Goal: Find specific page/section: Find specific page/section

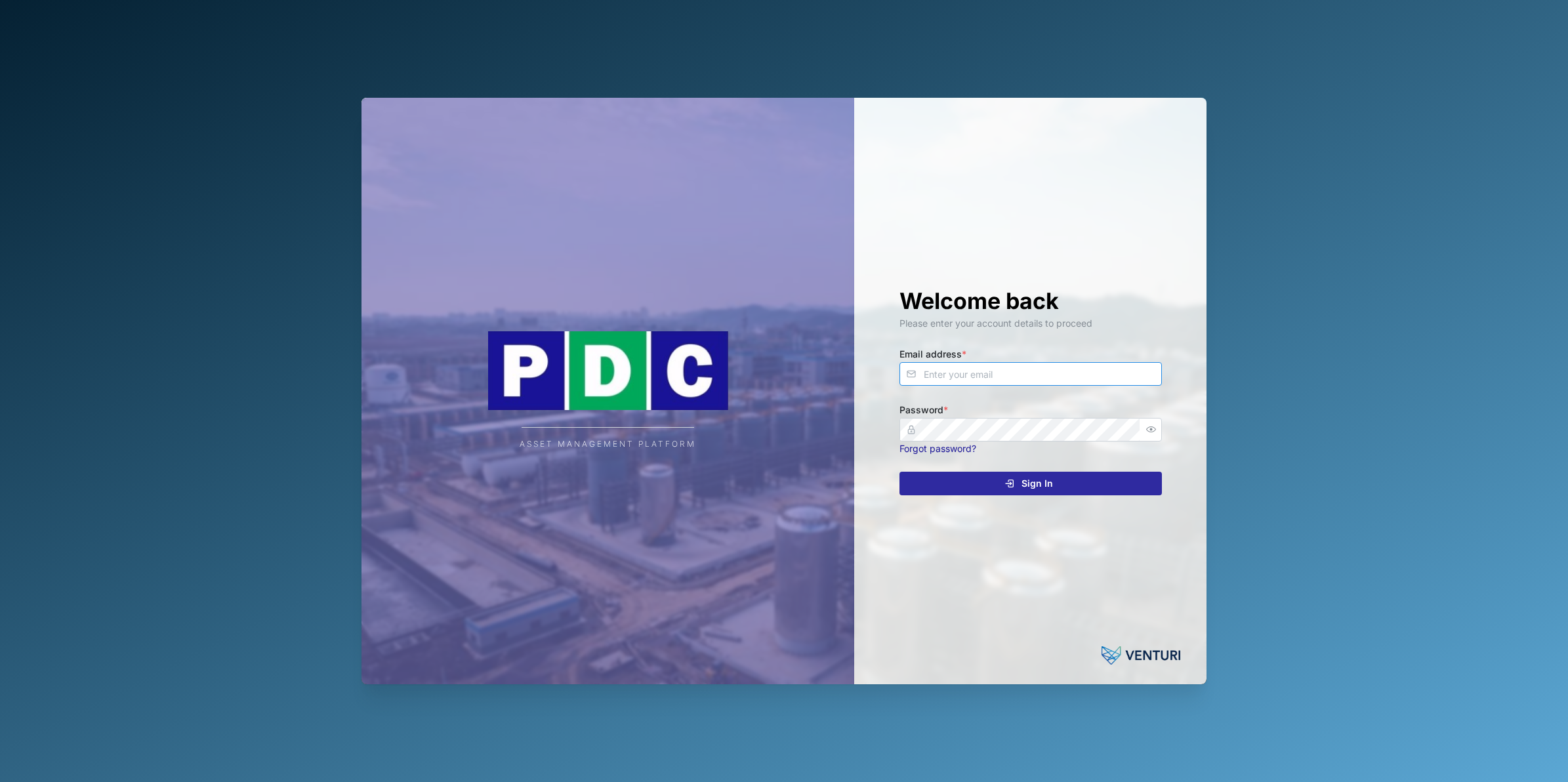
click at [1040, 372] on input "Email address *" at bounding box center [1031, 374] width 262 height 24
type input "[PERSON_NAME][EMAIL_ADDRESS][DOMAIN_NAME]"
click at [1057, 478] on div "Sign In" at bounding box center [1028, 483] width 241 height 22
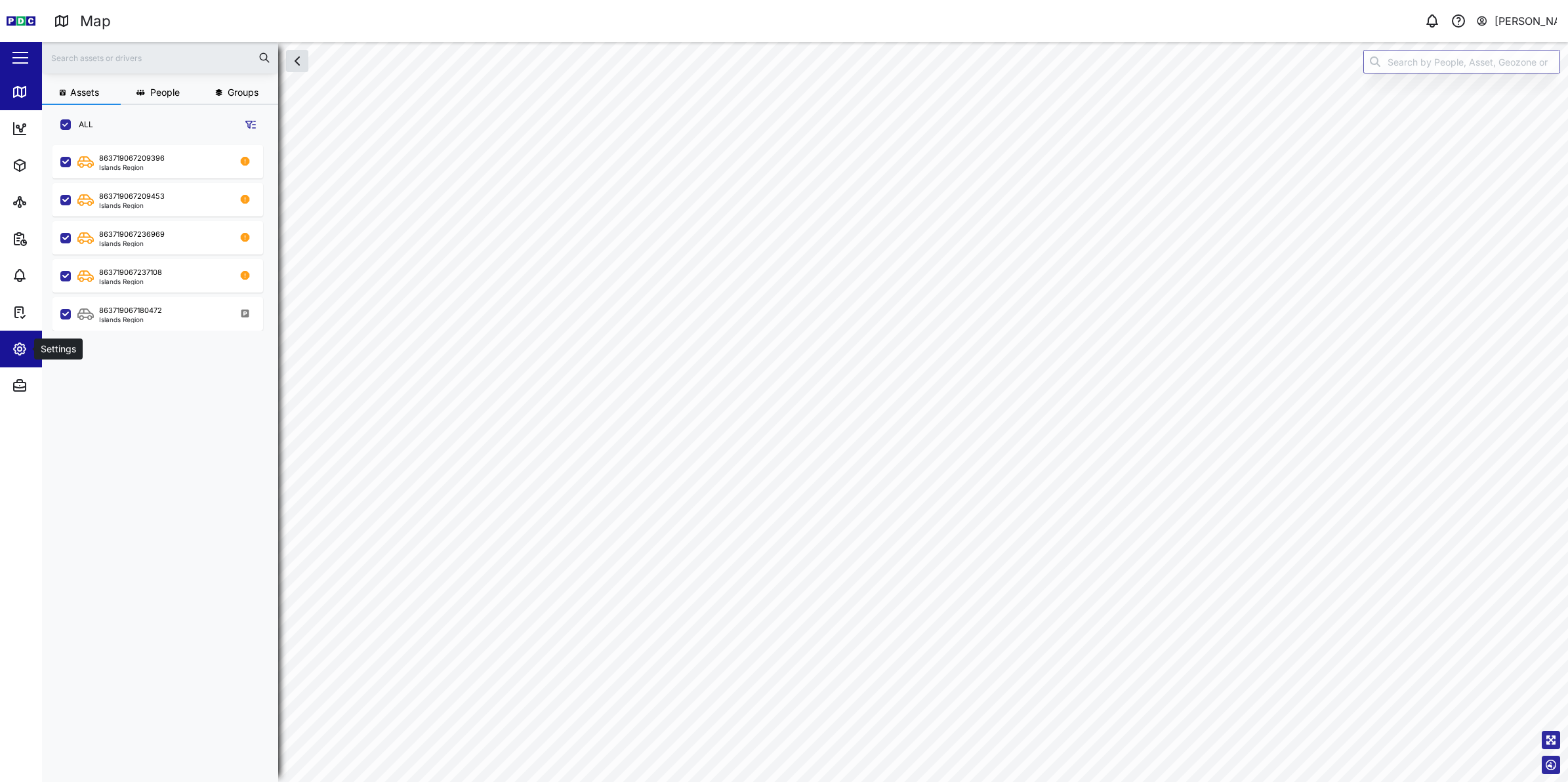
click at [12, 359] on span "Settings" at bounding box center [72, 349] width 119 height 36
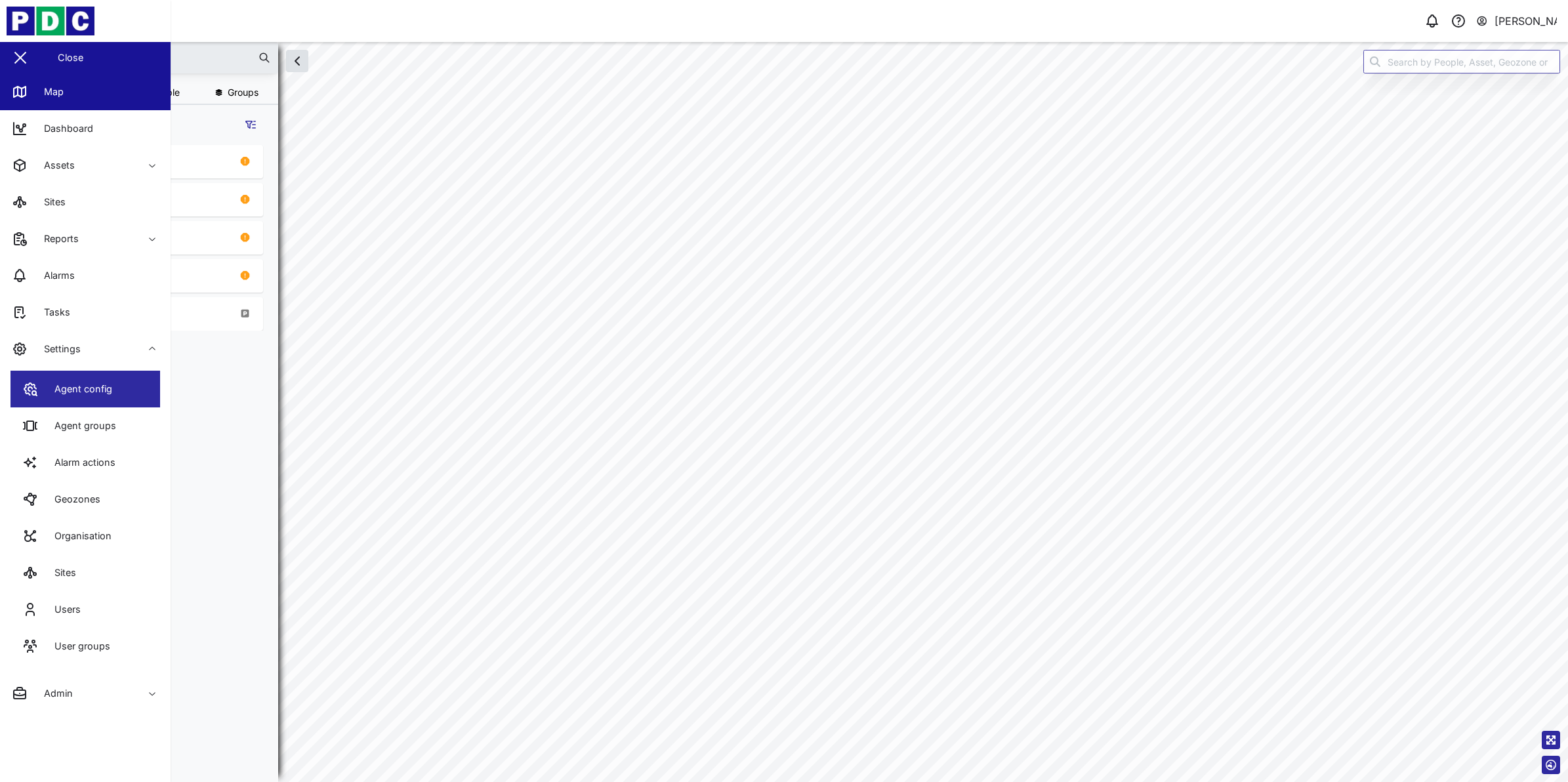
click at [73, 398] on link "Agent config" at bounding box center [85, 389] width 149 height 36
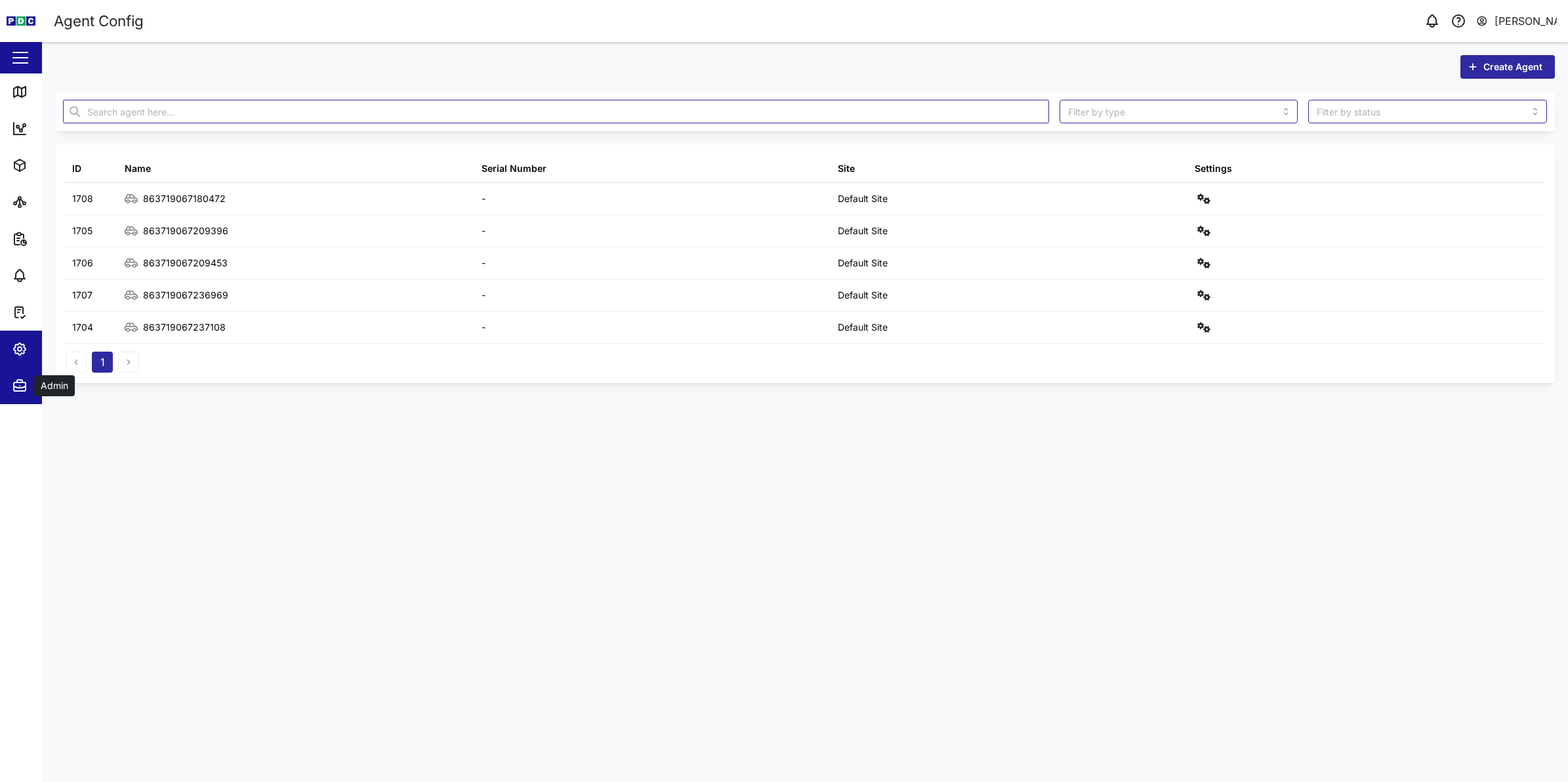
click at [8, 390] on button "Admin" at bounding box center [85, 386] width 170 height 36
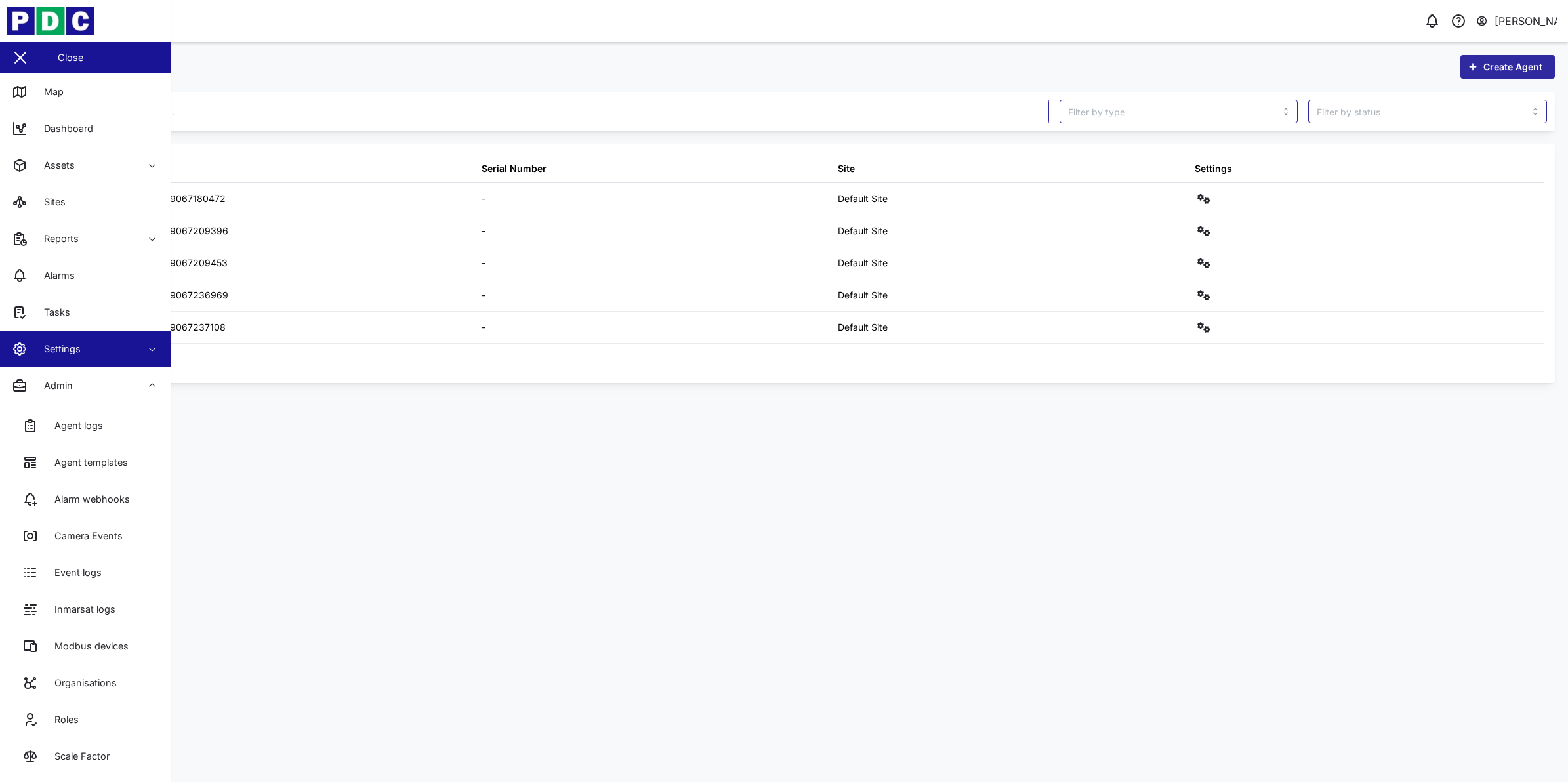
click at [126, 342] on div "Settings" at bounding box center [72, 349] width 119 height 15
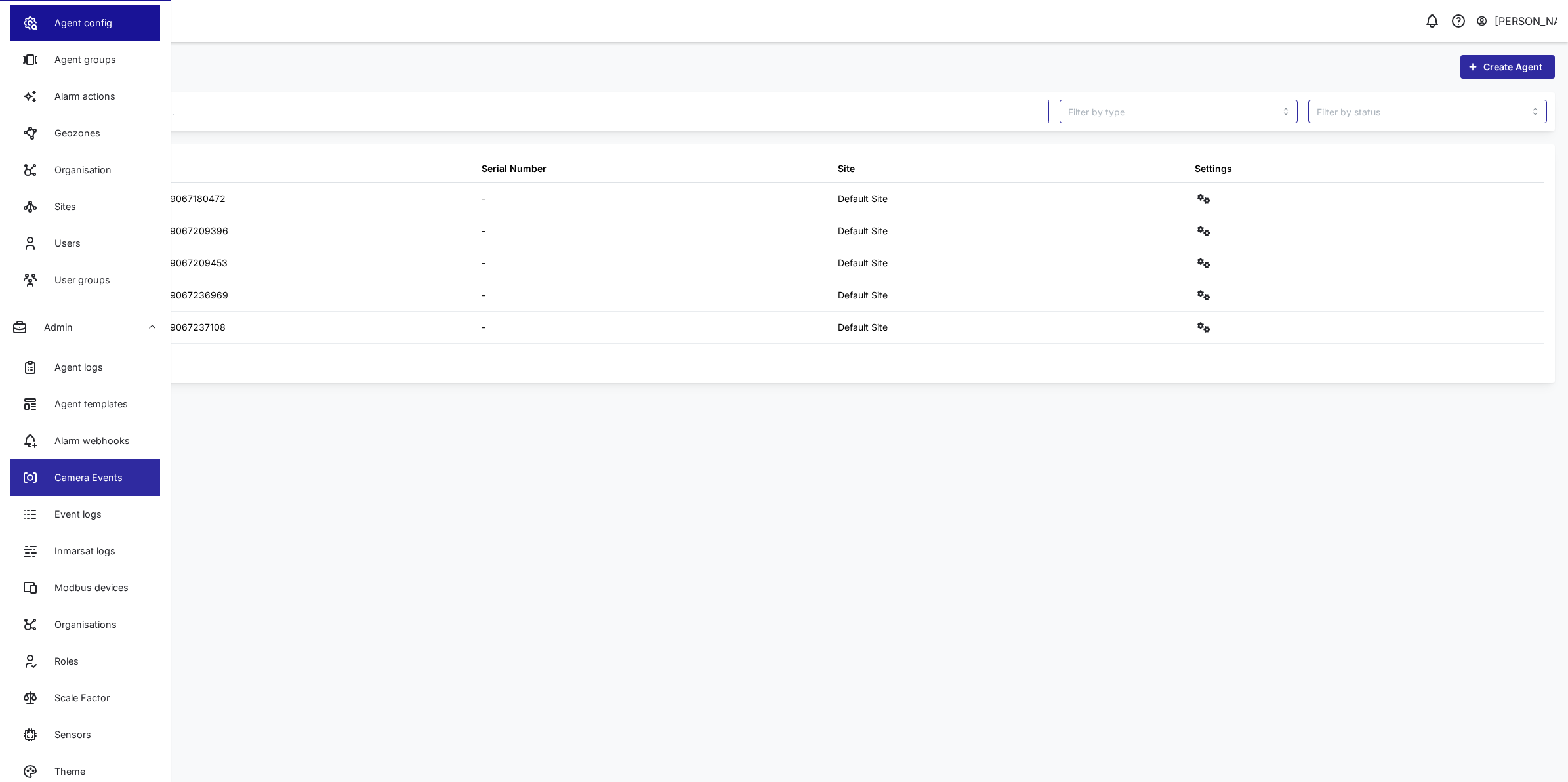
scroll to position [384, 0]
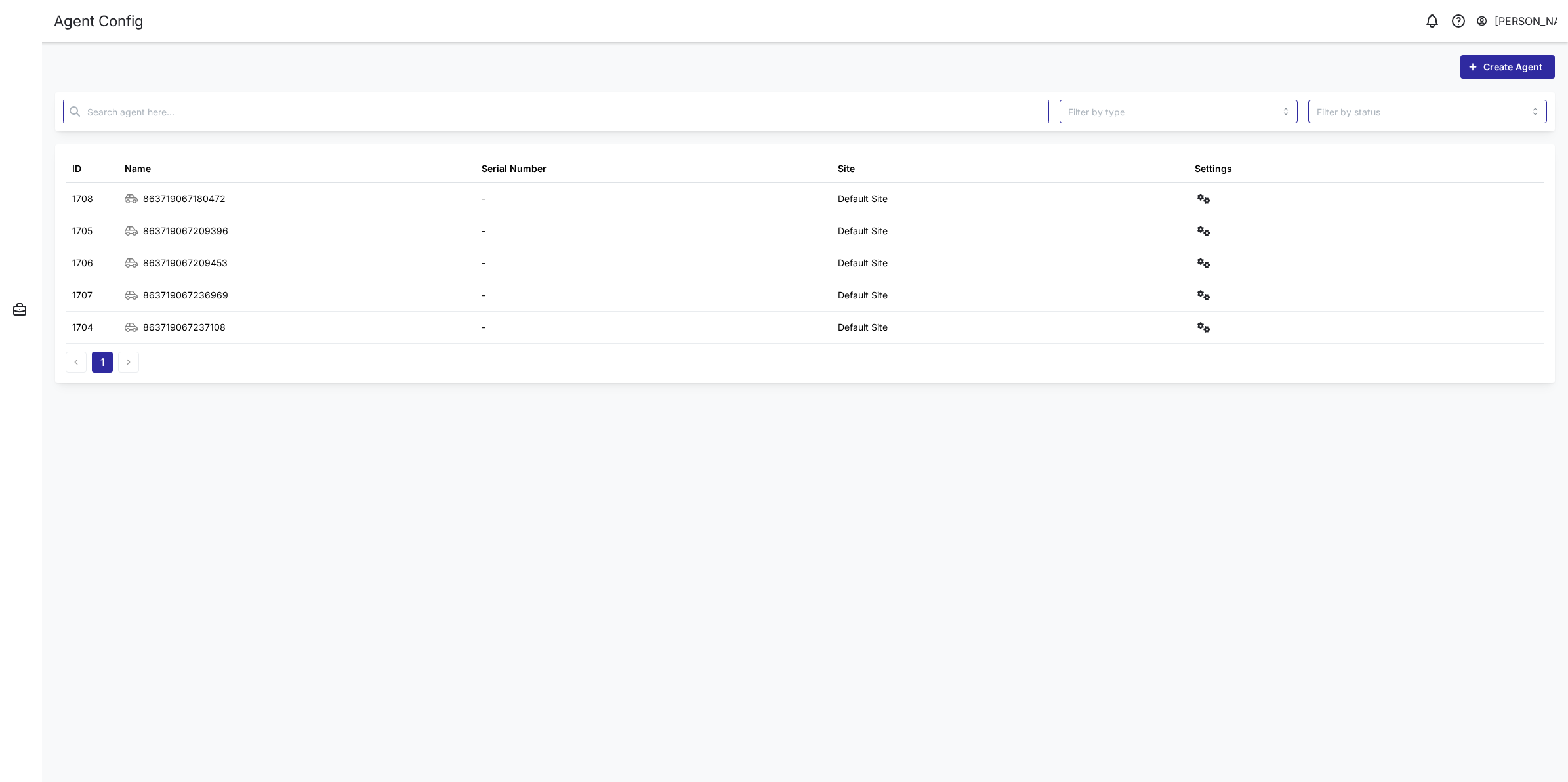
click at [345, 592] on main "Create Agent ID Name Serial Number Site Settings 1708 863719067180472 - Default…" at bounding box center [805, 412] width 1526 height 740
click at [13, 346] on icon "button" at bounding box center [20, 349] width 15 height 15
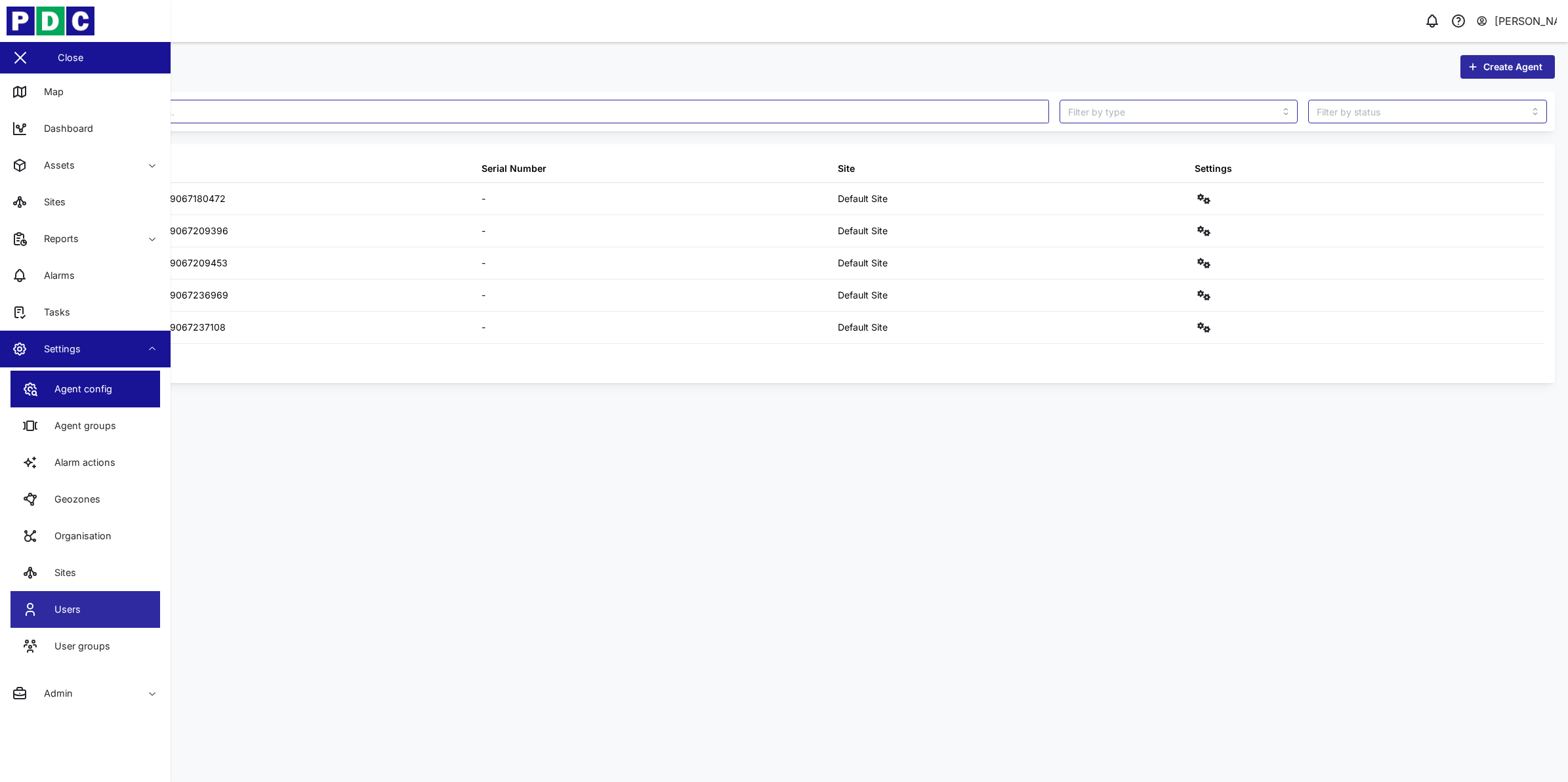
click at [95, 613] on link "Users" at bounding box center [85, 609] width 149 height 36
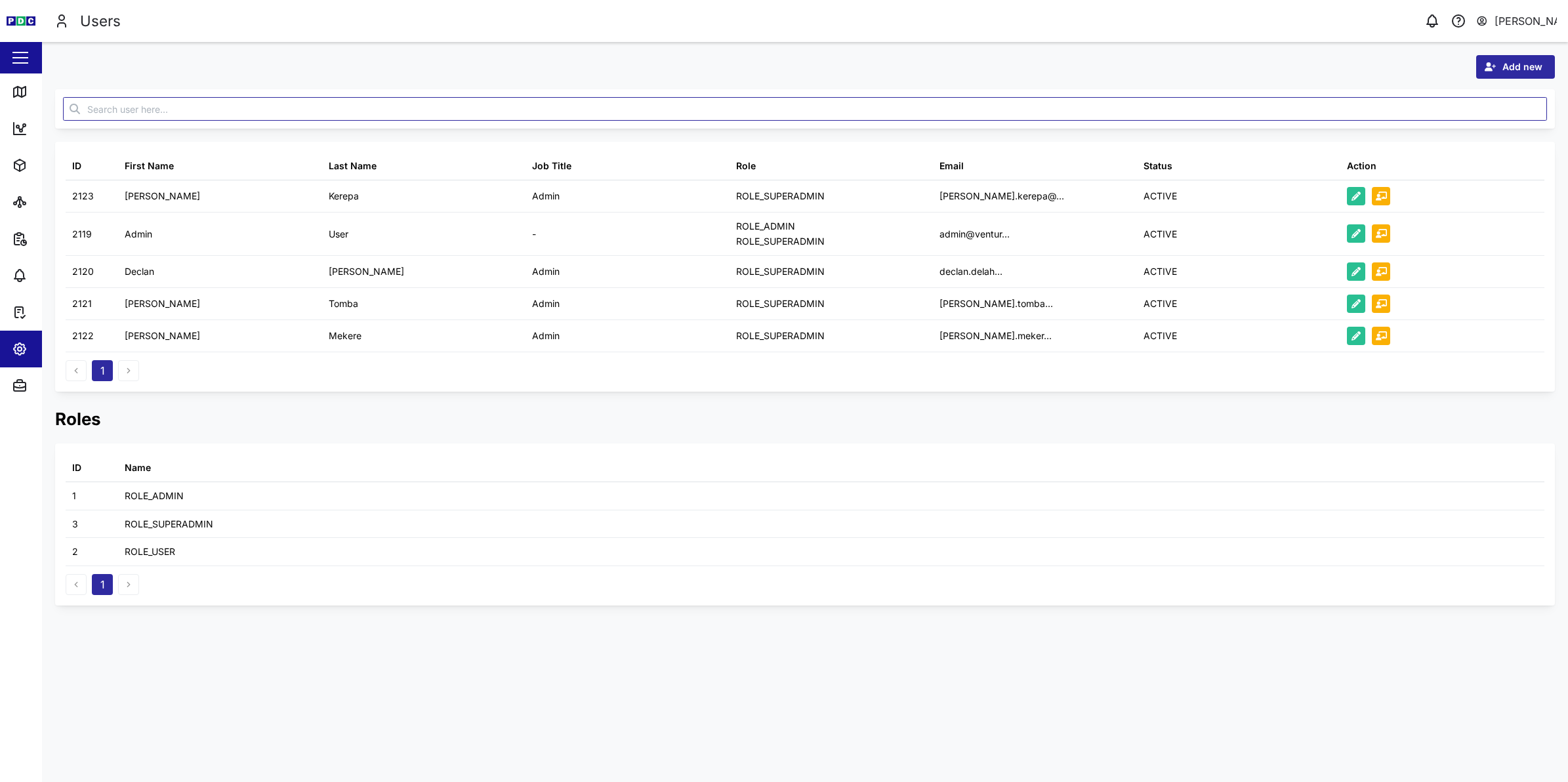
click at [22, 66] on button "button" at bounding box center [20, 58] width 22 height 22
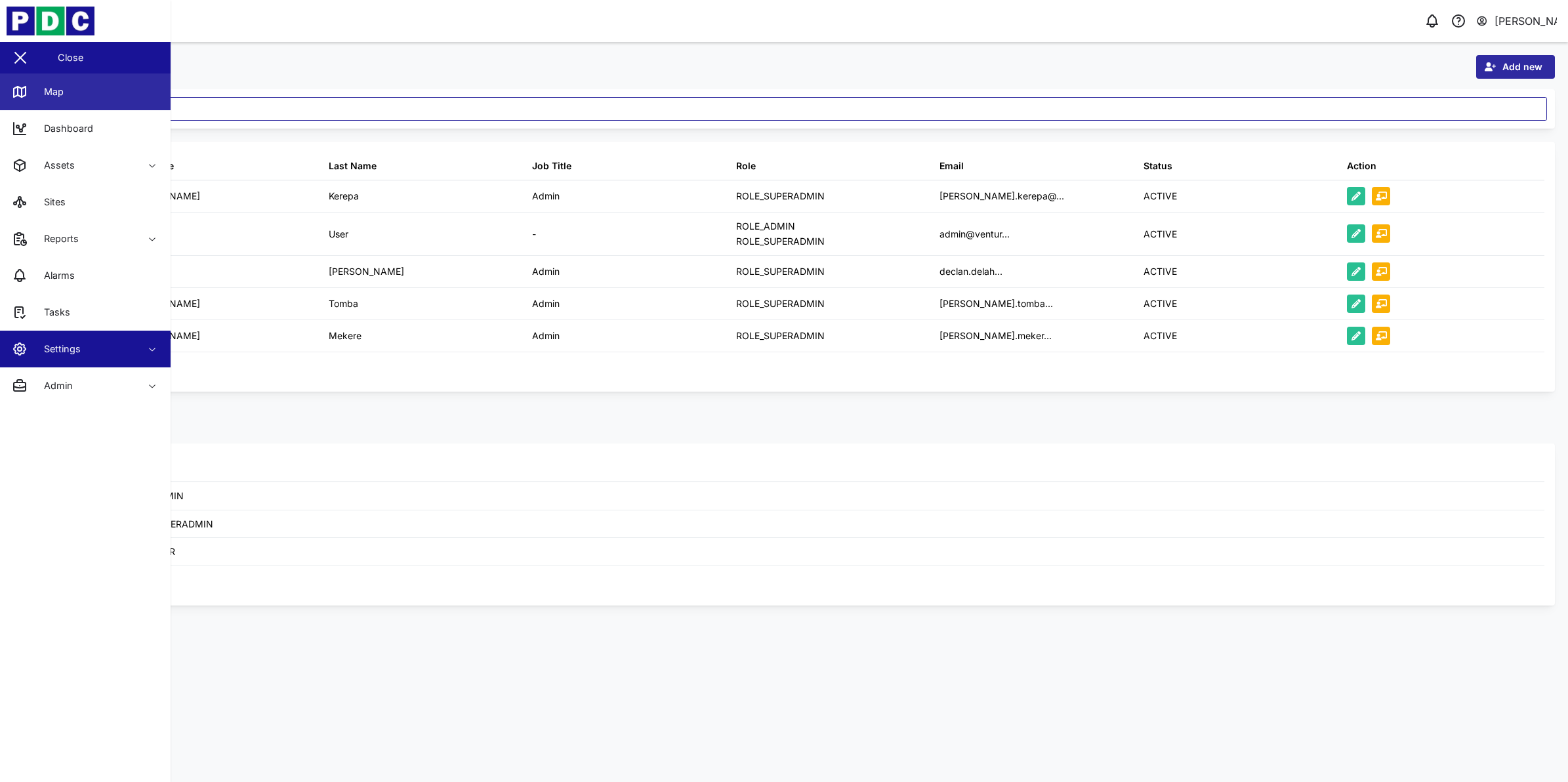
click at [26, 87] on icon at bounding box center [20, 92] width 15 height 15
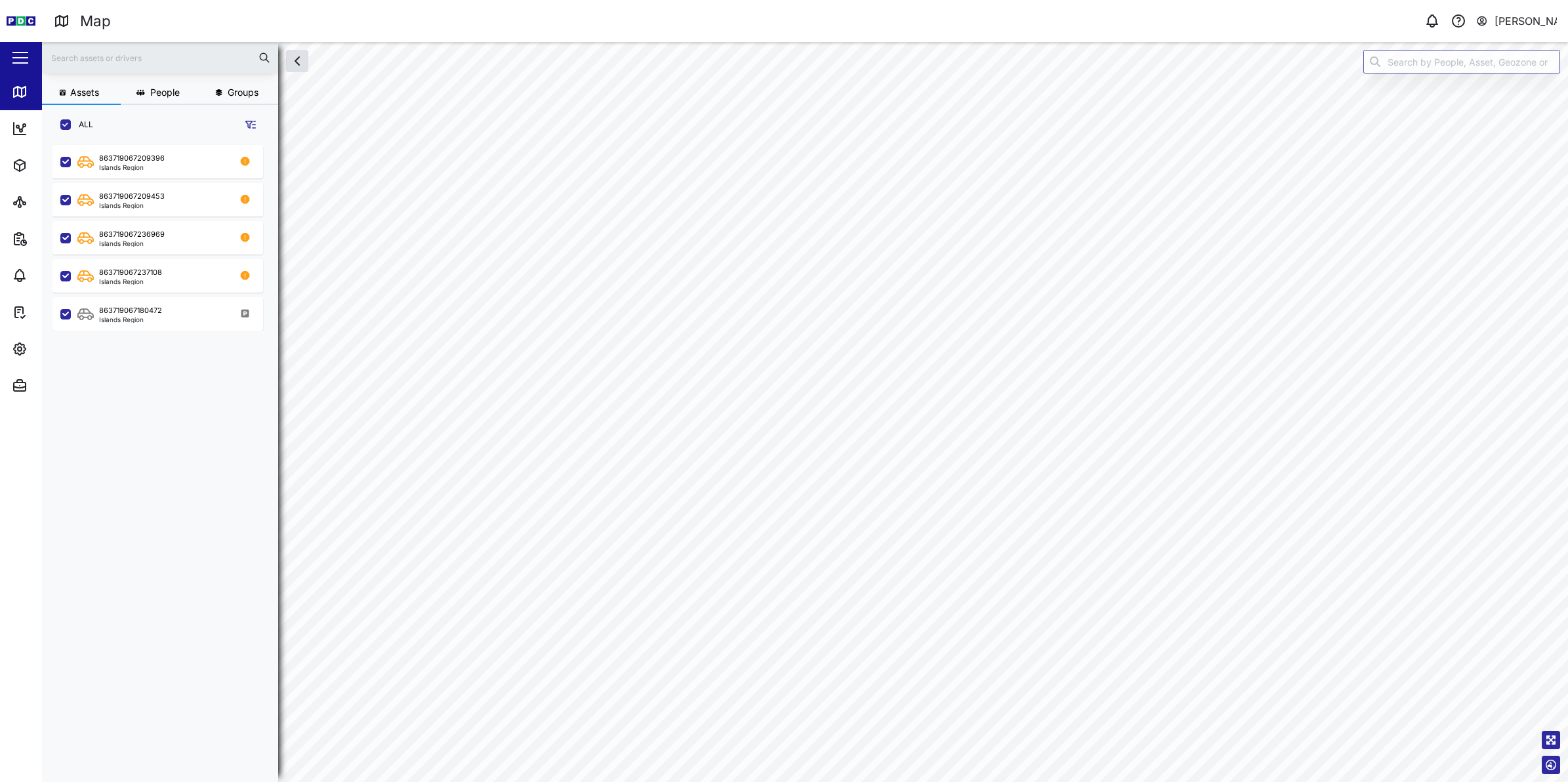
scroll to position [619, 203]
click at [141, 286] on div "863719067237108 Islands Region" at bounding box center [158, 276] width 210 height 34
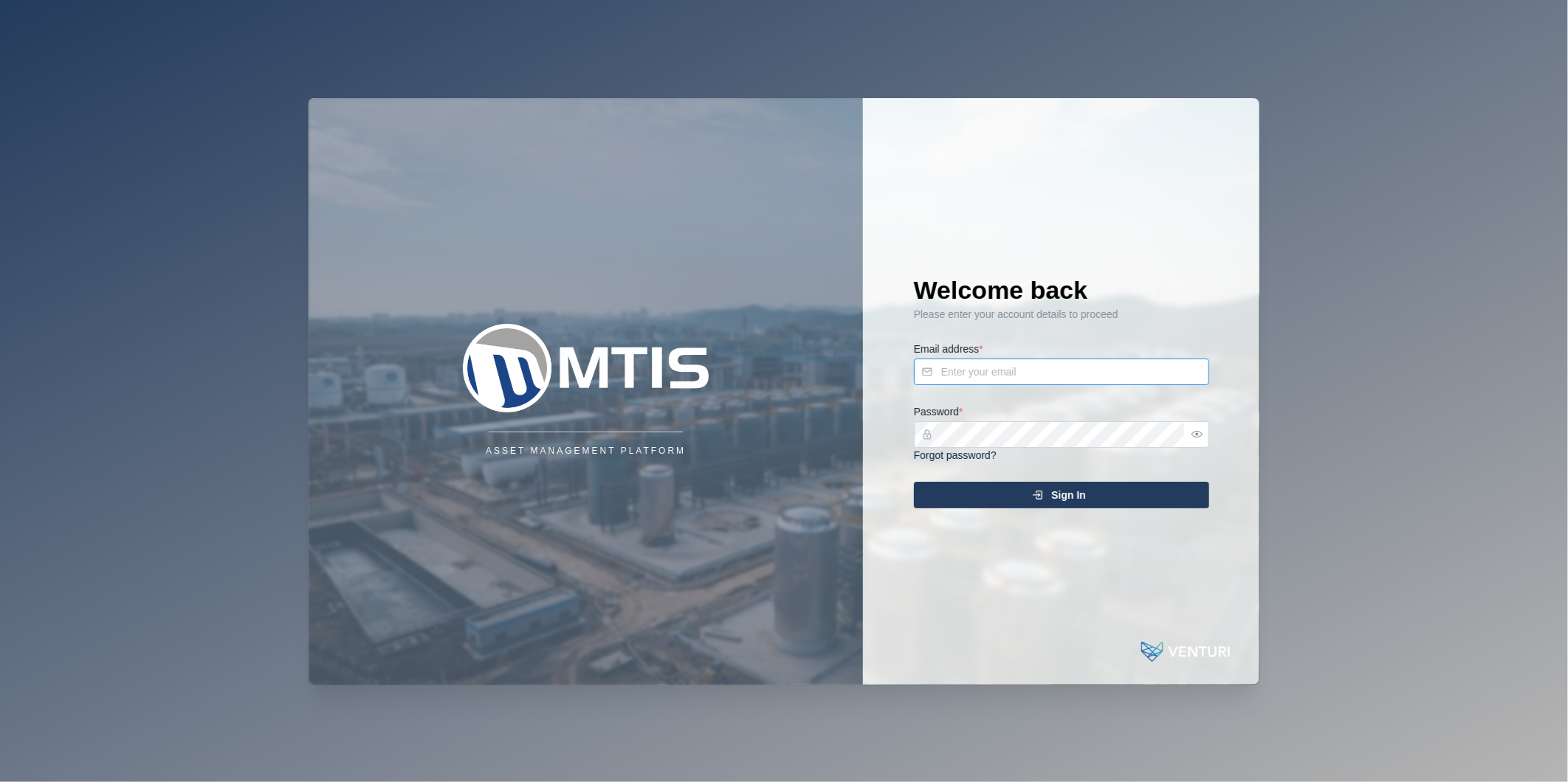
type input "[PERSON_NAME][EMAIL_ADDRESS][DOMAIN_NAME]"
click at [1103, 503] on div "Sign In" at bounding box center [1060, 496] width 272 height 25
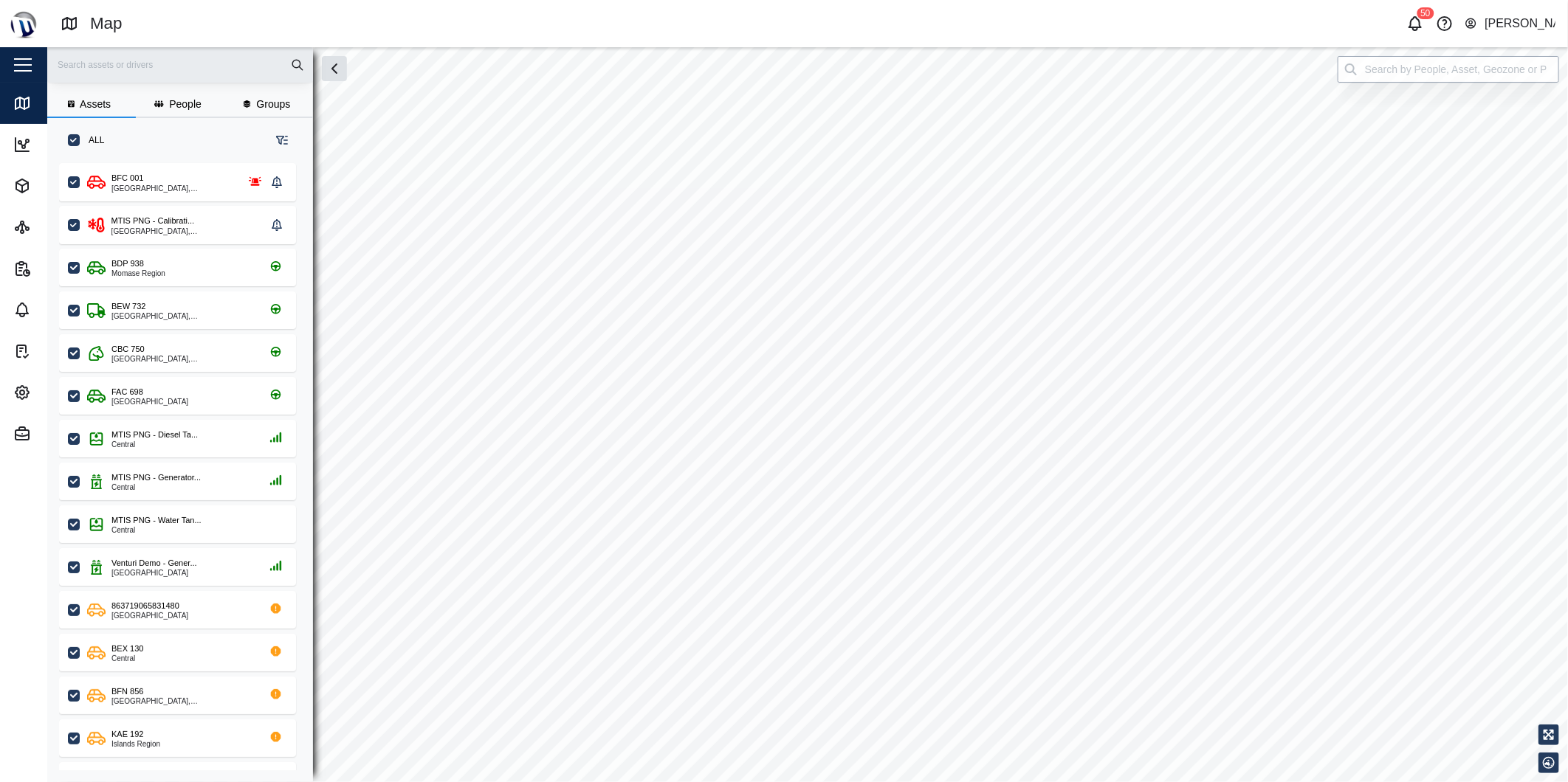
click at [1405, 69] on input "search" at bounding box center [1448, 69] width 222 height 27
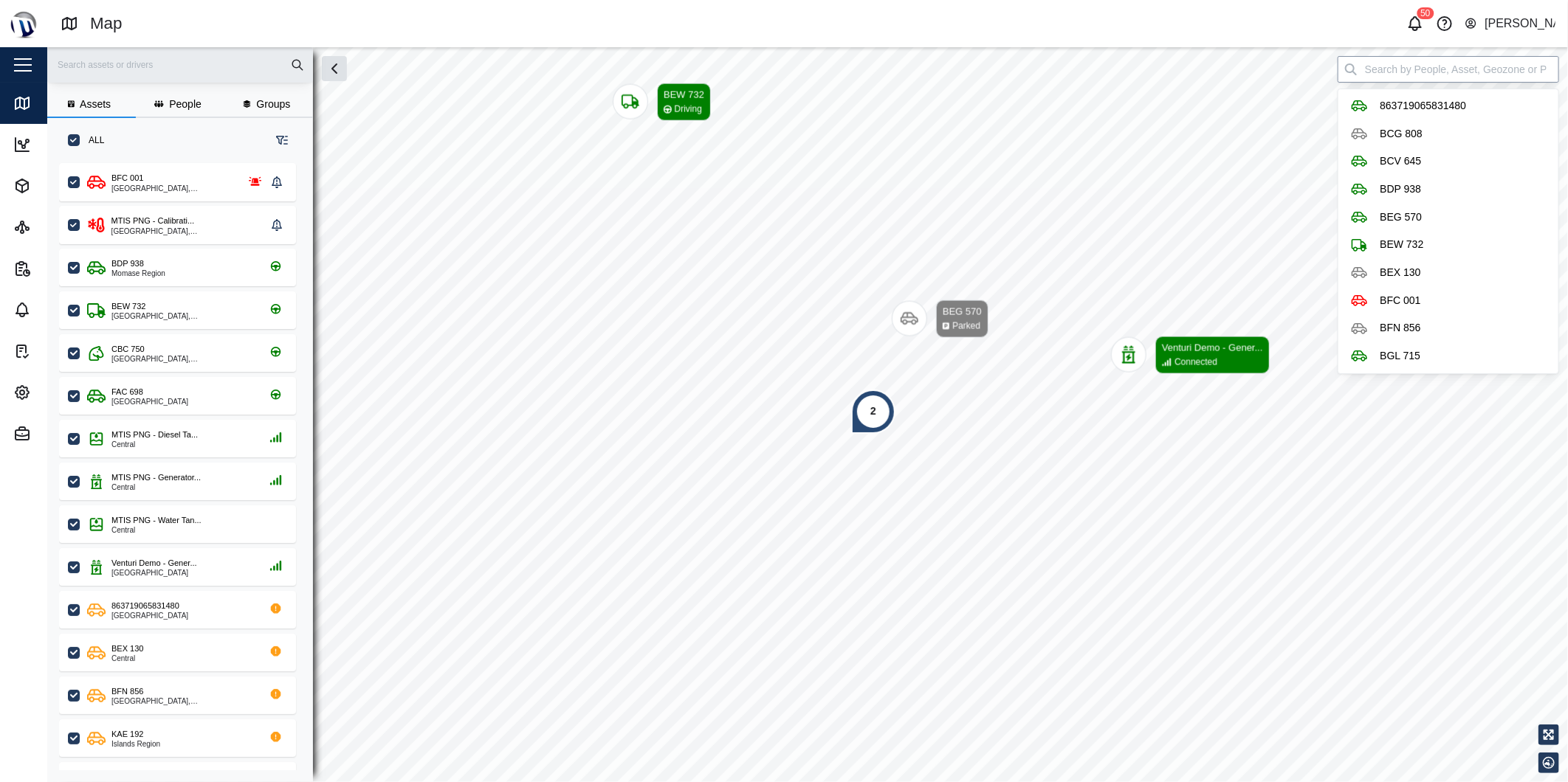
scroll to position [600, 230]
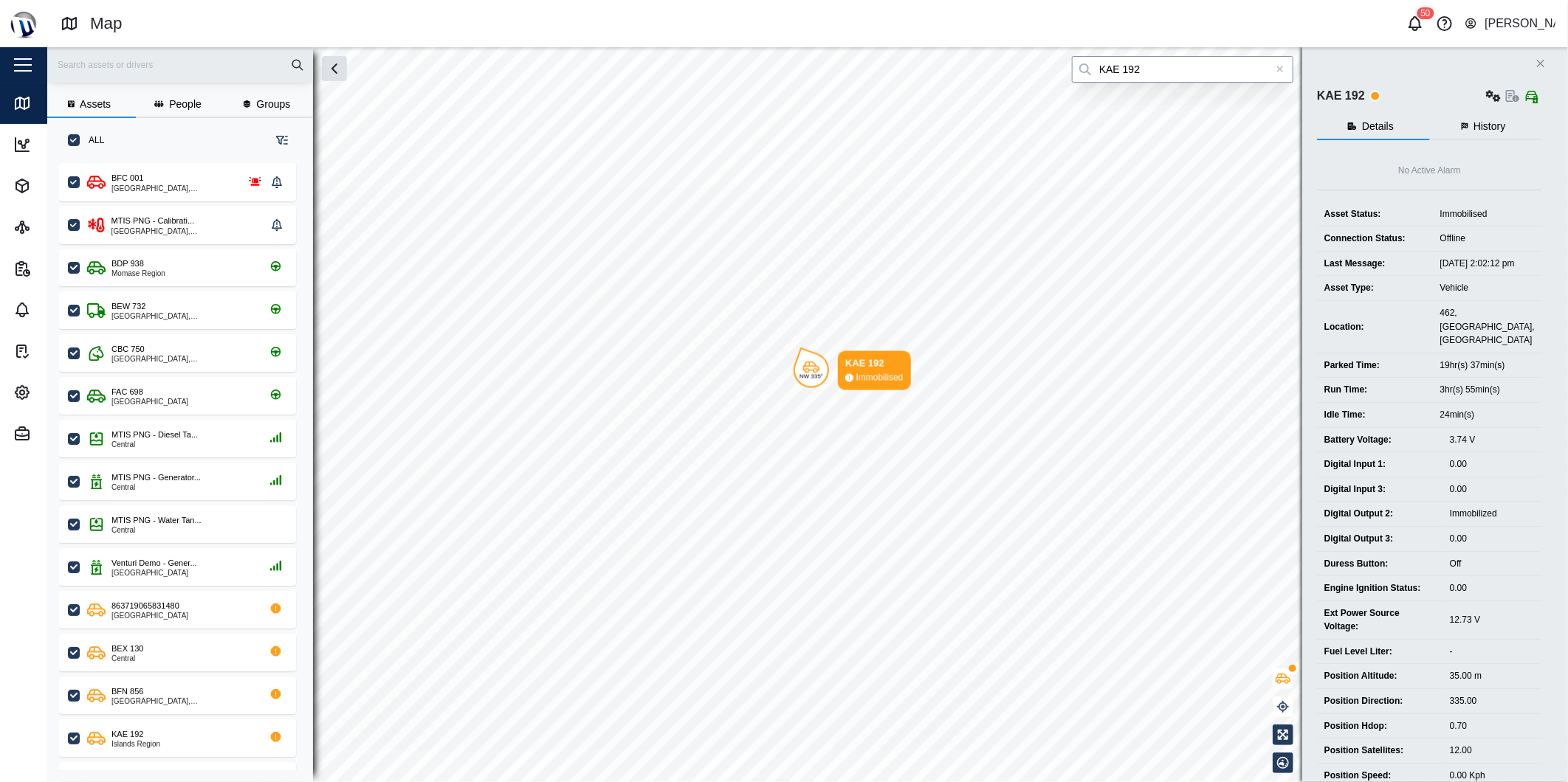
type input "KAE 192"
